Goal: Check status: Check status

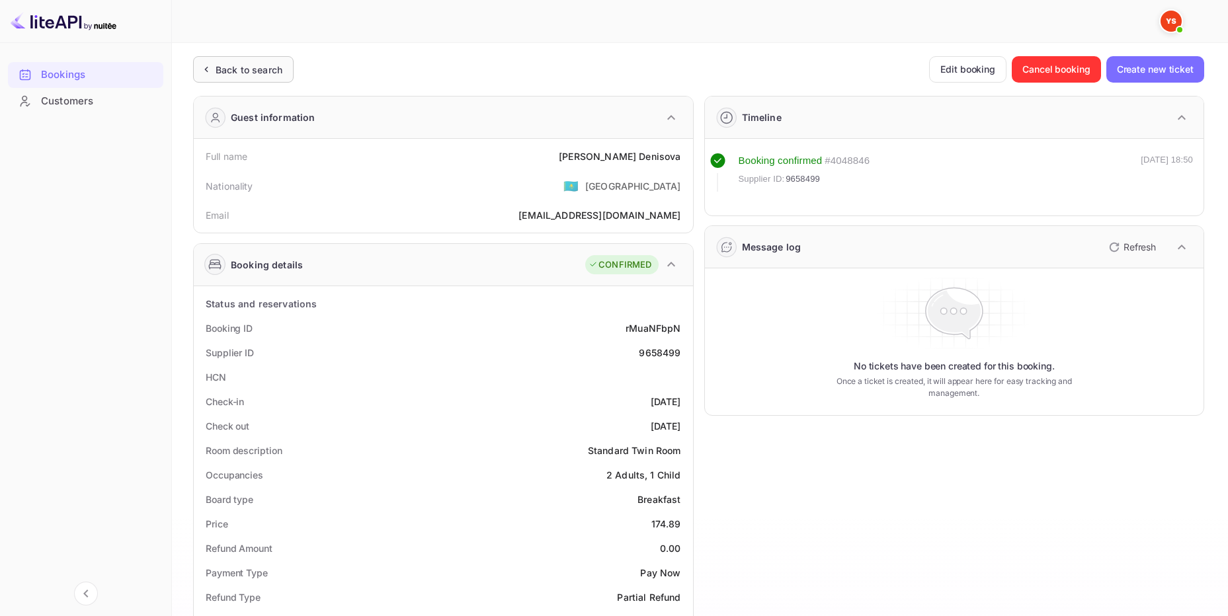
click at [262, 68] on div "Back to search" at bounding box center [249, 70] width 67 height 14
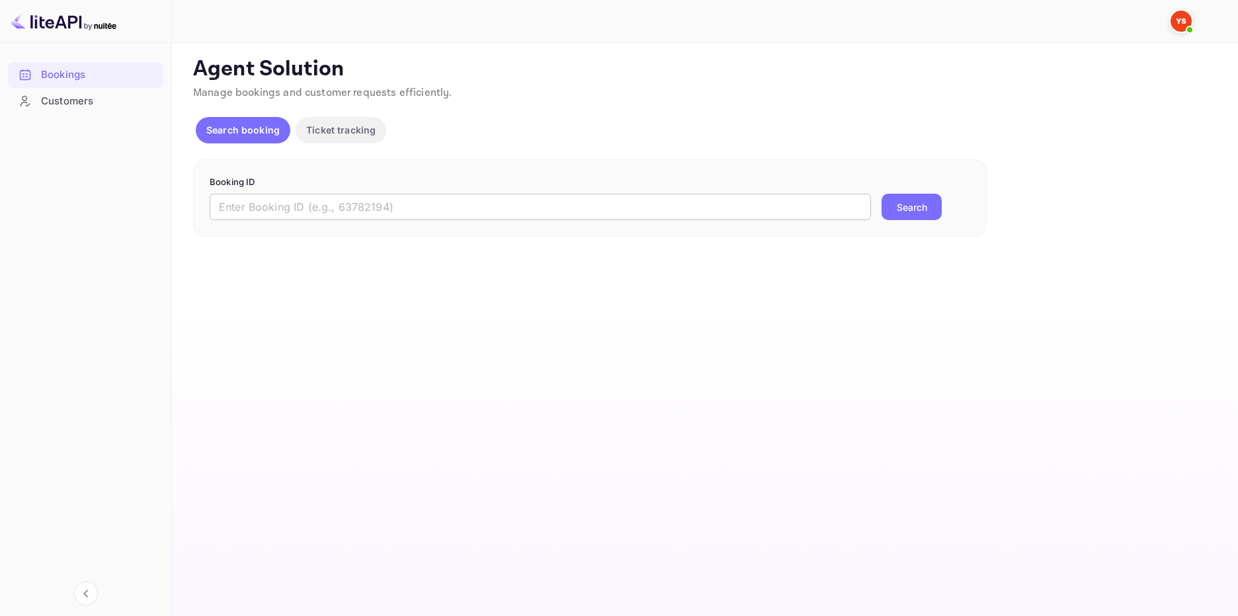
drag, startPoint x: 284, startPoint y: 210, endPoint x: 295, endPoint y: 210, distance: 10.6
click at [288, 210] on input "text" at bounding box center [540, 207] width 661 height 26
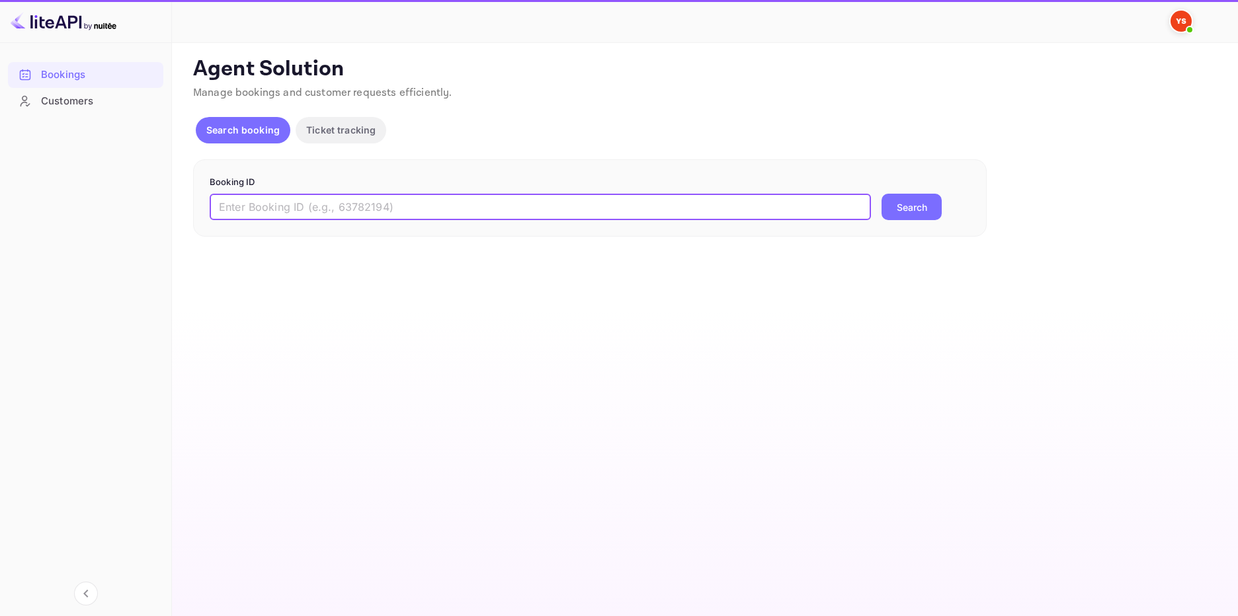
paste input "9665432"
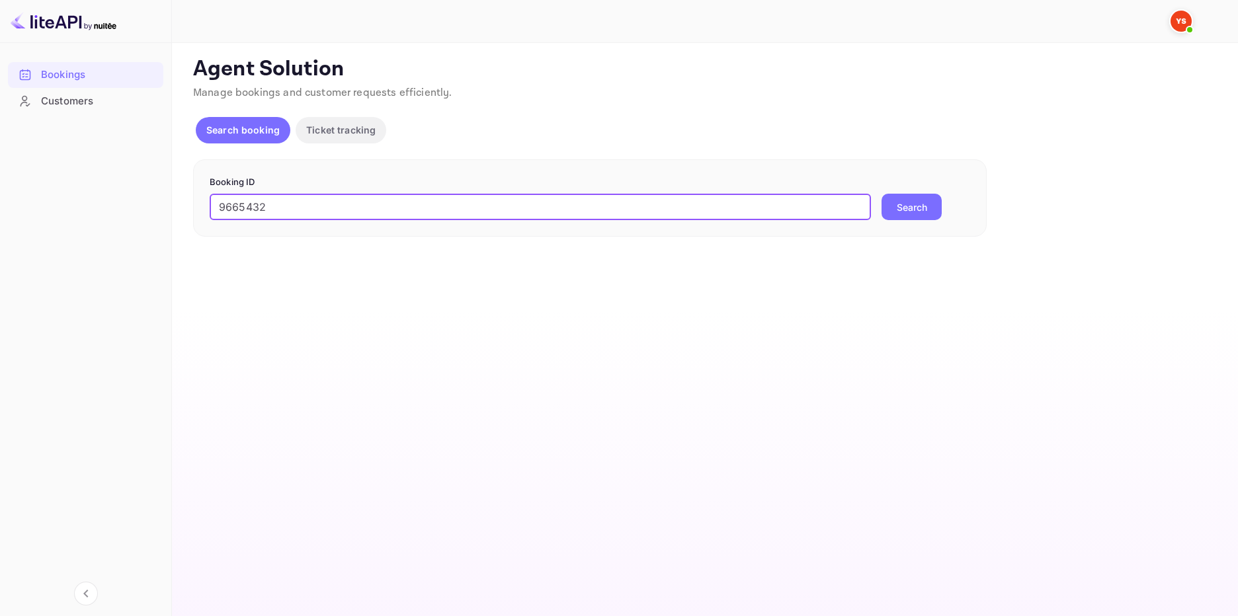
type input "9665432"
click at [914, 205] on button "Search" at bounding box center [912, 207] width 60 height 26
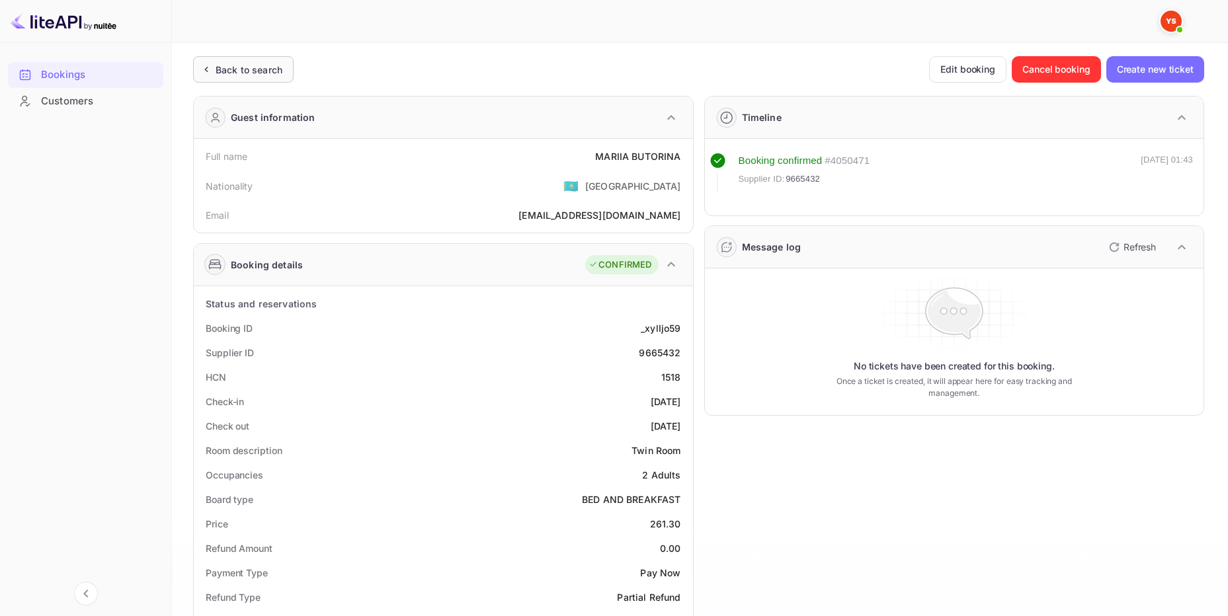
click at [254, 69] on div "Back to search" at bounding box center [249, 70] width 67 height 14
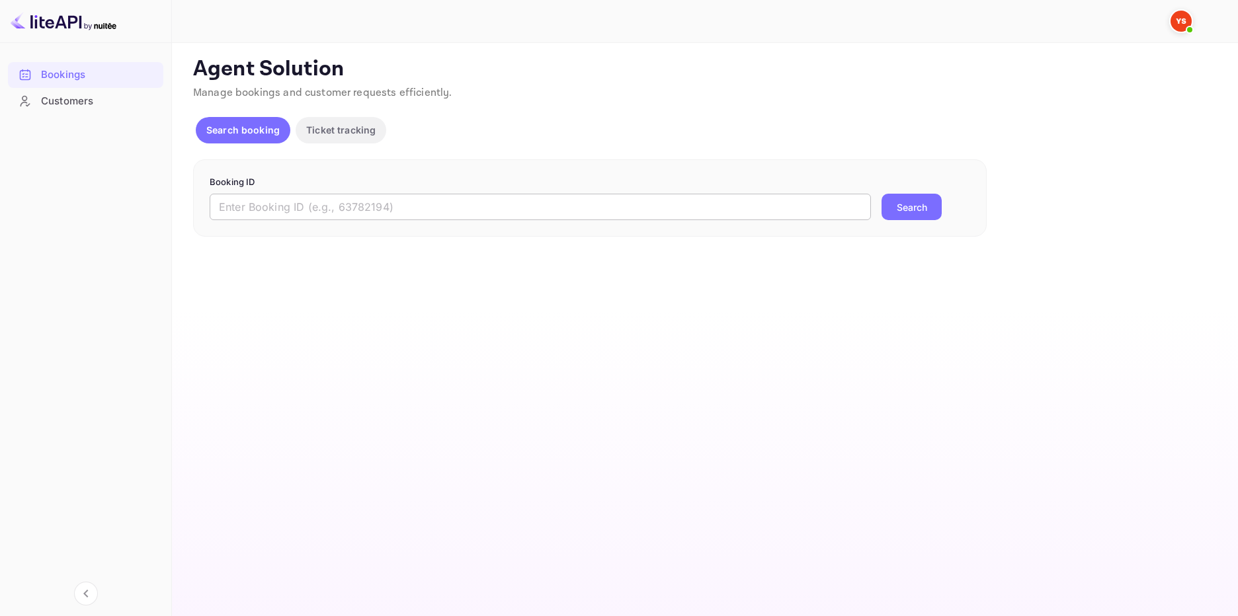
click at [289, 206] on input "text" at bounding box center [540, 207] width 661 height 26
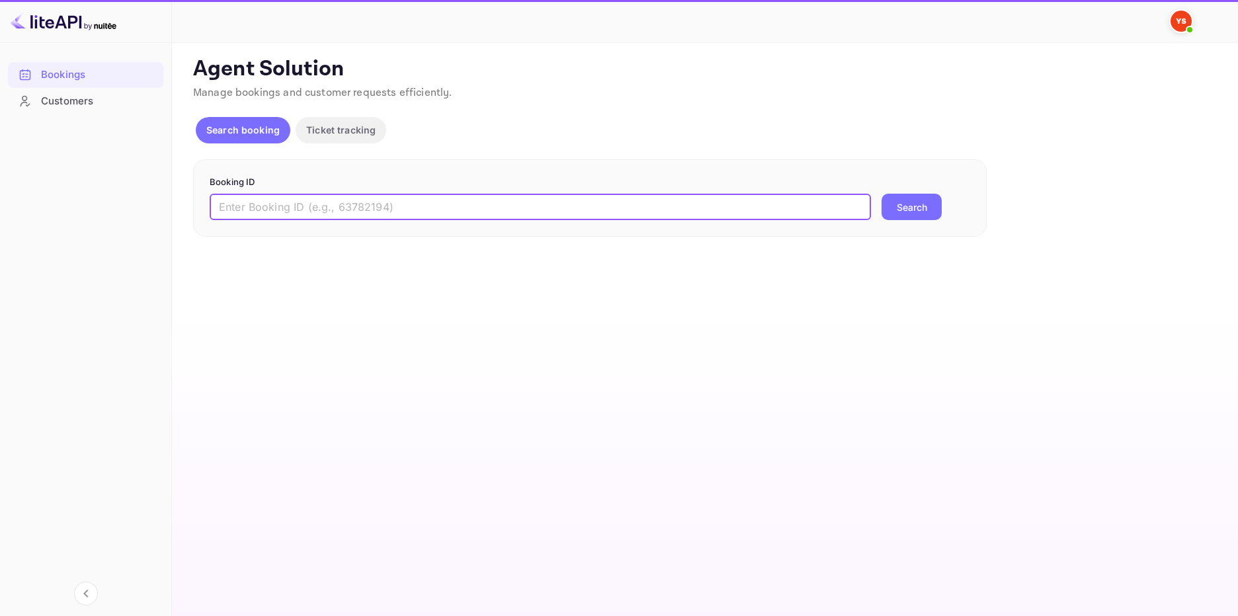
paste input "9603149"
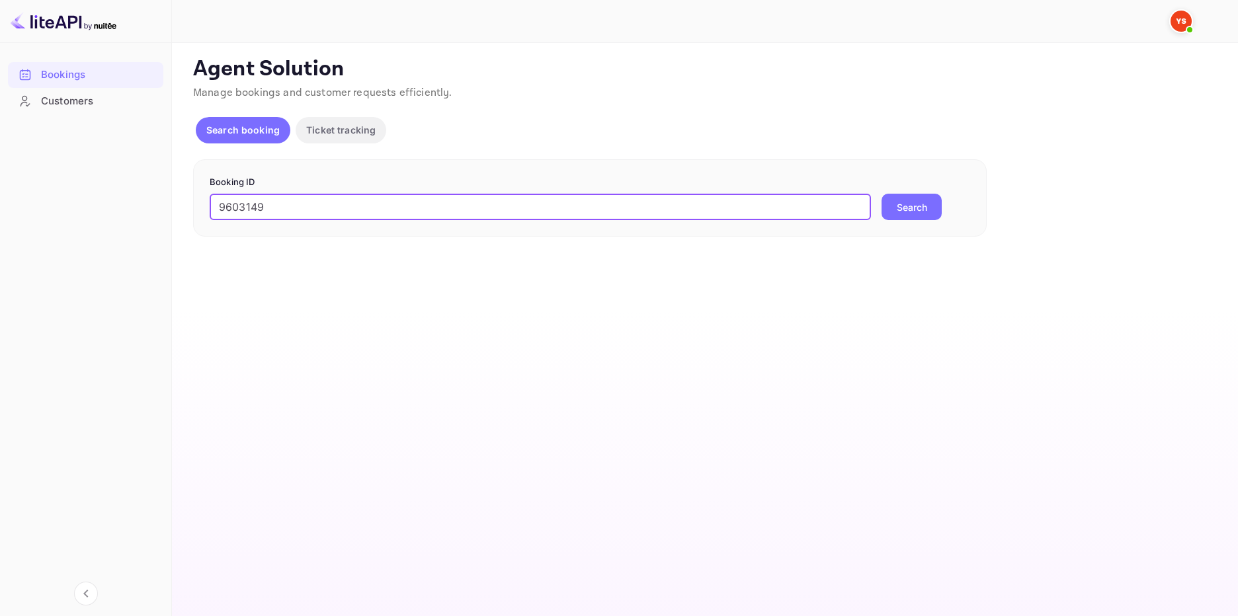
type input "9603149"
click at [885, 200] on button "Search" at bounding box center [912, 207] width 60 height 26
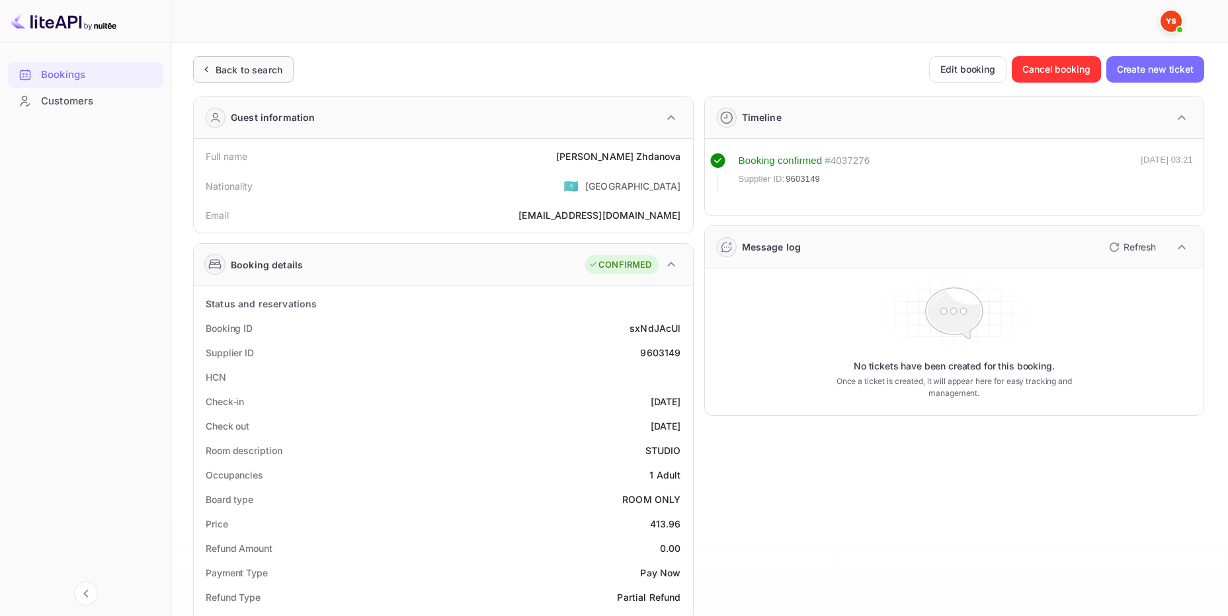
click at [208, 77] on div "Back to search" at bounding box center [243, 69] width 101 height 26
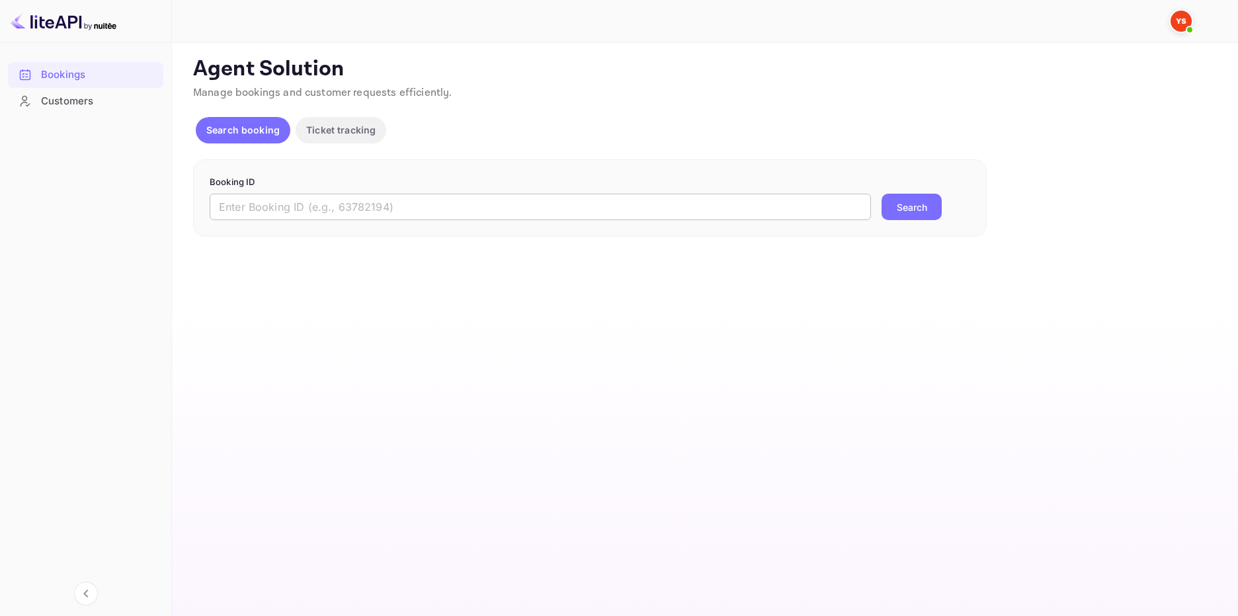
click at [336, 200] on input "text" at bounding box center [540, 207] width 661 height 26
paste input "9636296"
type input "9636296"
click at [898, 204] on button "Search" at bounding box center [912, 207] width 60 height 26
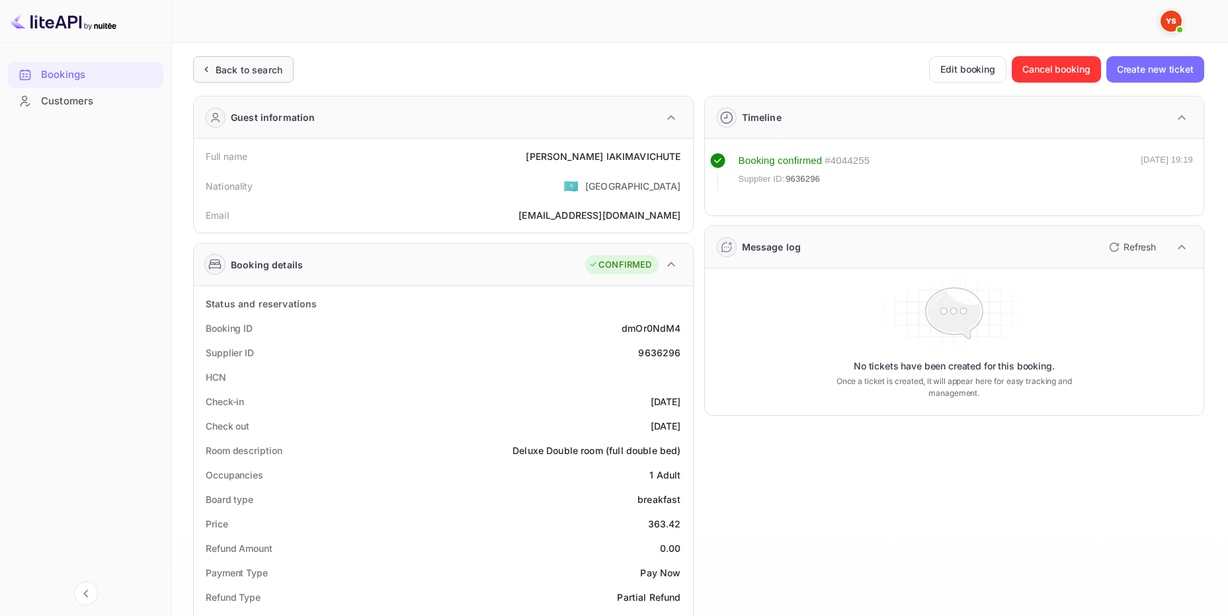
click at [261, 64] on div "Back to search" at bounding box center [249, 70] width 67 height 14
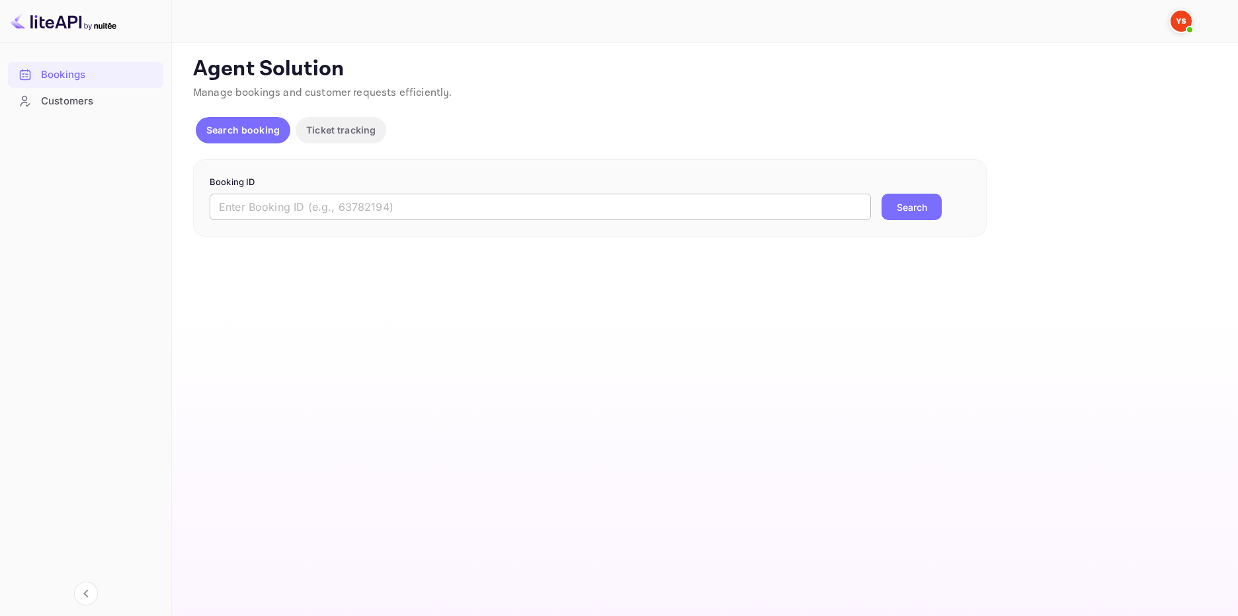
click at [302, 214] on input "text" at bounding box center [540, 207] width 661 height 26
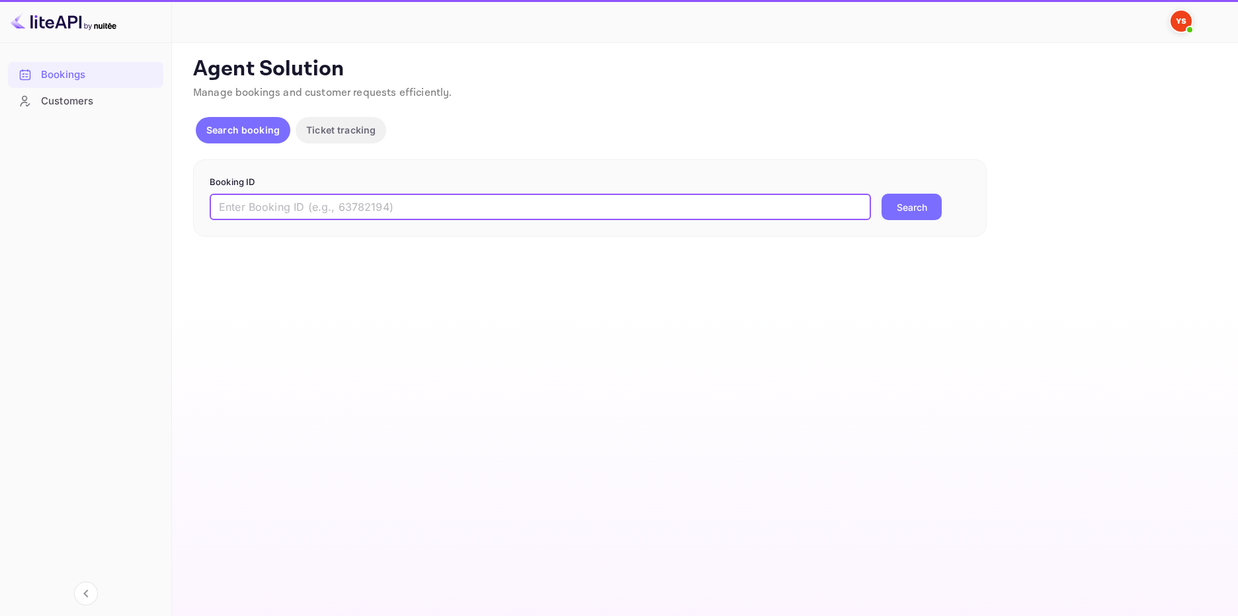
paste input "9009929"
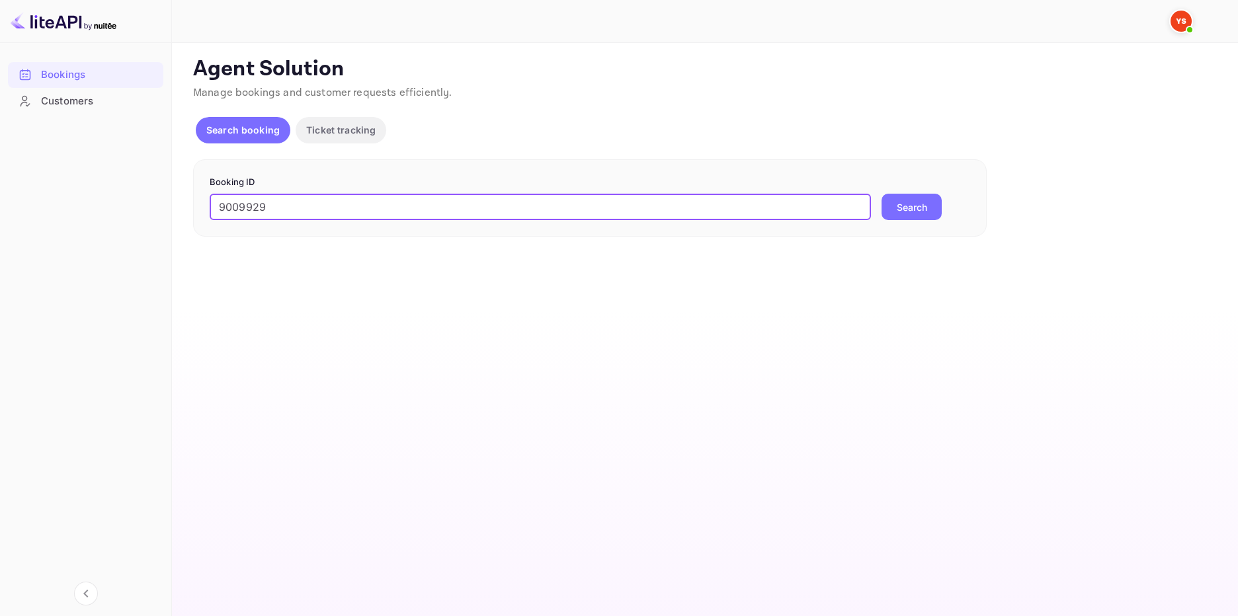
type input "9009929"
click at [884, 199] on button "Search" at bounding box center [912, 207] width 60 height 26
